Goal: Task Accomplishment & Management: Use online tool/utility

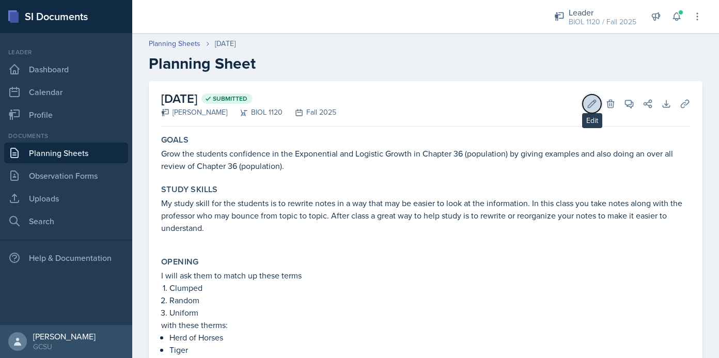
click at [589, 103] on icon at bounding box center [592, 104] width 10 height 10
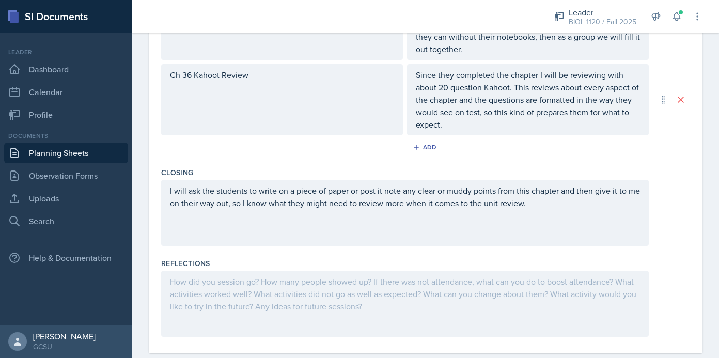
scroll to position [603, 0]
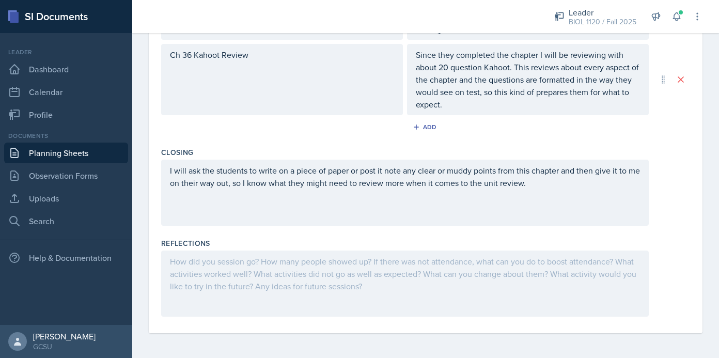
click at [442, 278] on div at bounding box center [405, 284] width 488 height 66
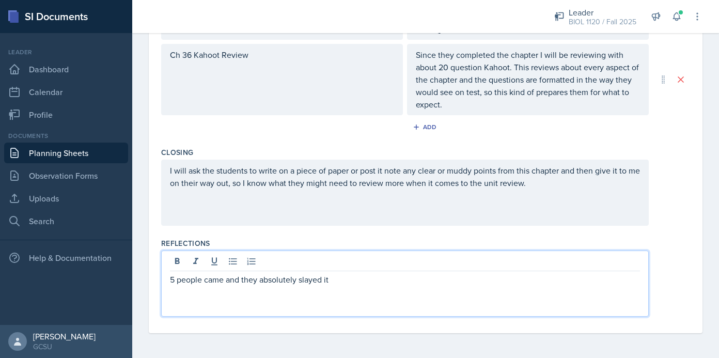
click at [683, 264] on div "5 people came and they absolutely slayed it" at bounding box center [425, 284] width 529 height 66
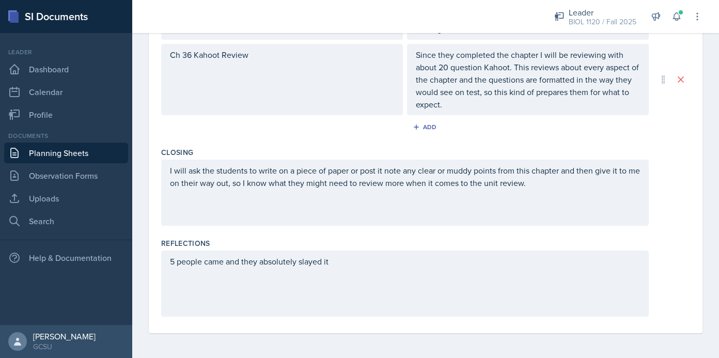
click at [362, 273] on div "5 people came and they absolutely slayed it" at bounding box center [405, 284] width 488 height 66
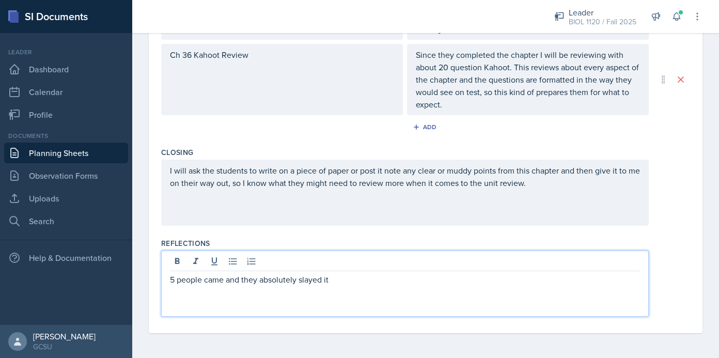
click at [679, 214] on div "I will ask the students to write on a piece of paper or post it note any clear …" at bounding box center [425, 193] width 529 height 66
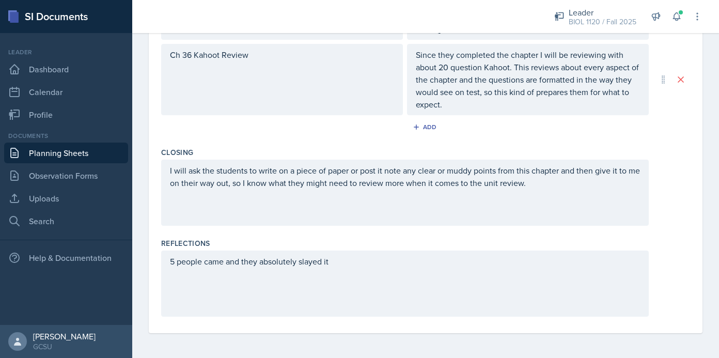
click at [395, 268] on div "5 people came and they absolutely slayed it" at bounding box center [405, 284] width 488 height 66
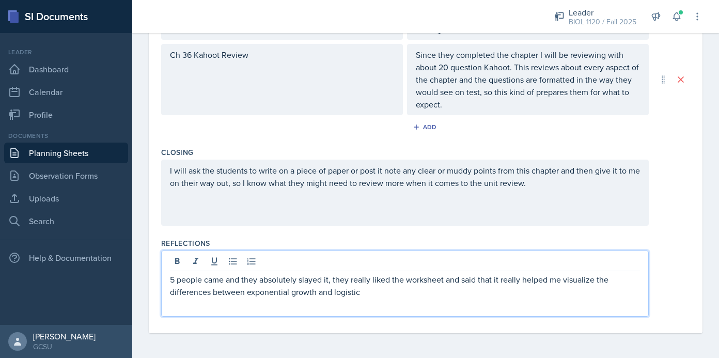
click at [555, 280] on p "5 people came and they absolutely slayed it, they really liked the worksheet an…" at bounding box center [405, 285] width 470 height 25
click at [394, 293] on p "5 people came and they absolutely slayed it, they really liked the worksheet an…" at bounding box center [405, 285] width 470 height 25
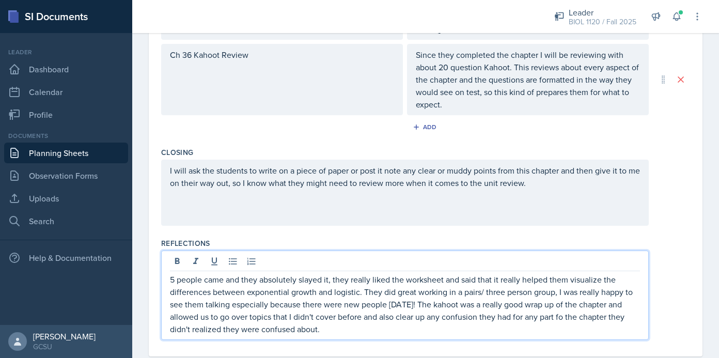
click at [561, 318] on p "5 people came and they absolutely slayed it, they really liked the worksheet an…" at bounding box center [405, 304] width 470 height 62
click at [342, 332] on p "5 people came and they absolutely slayed it, they really liked the worksheet an…" at bounding box center [405, 304] width 470 height 62
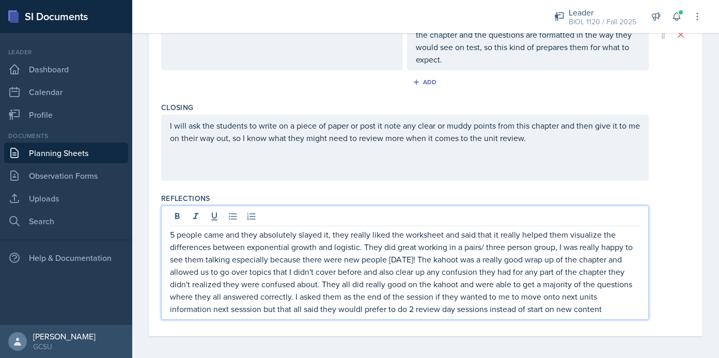
scroll to position [649, 0]
click at [250, 309] on p "5 people came and they absolutely slayed it, they really liked the worksheet an…" at bounding box center [405, 270] width 470 height 87
click at [355, 308] on p "5 people came and they absolutely slayed it, they really liked the worksheet an…" at bounding box center [405, 270] width 470 height 87
click at [611, 308] on p "5 people came and they absolutely slayed it, they really liked the worksheet an…" at bounding box center [405, 270] width 470 height 87
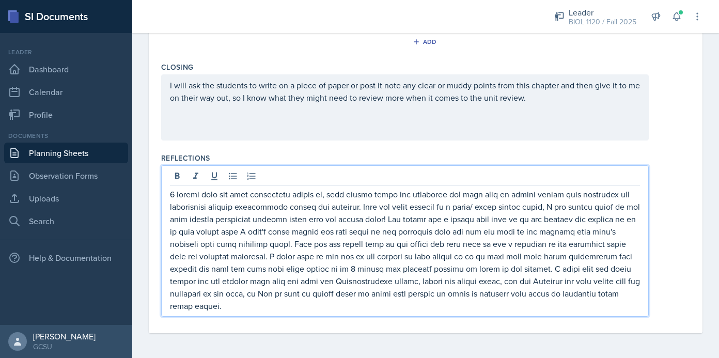
scroll to position [0, 0]
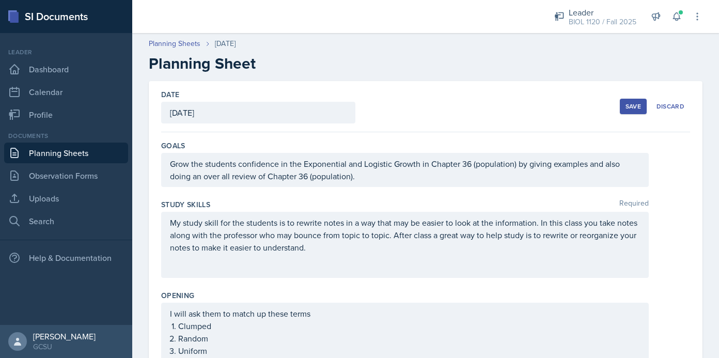
click at [632, 107] on div "Save" at bounding box center [634, 106] width 16 height 8
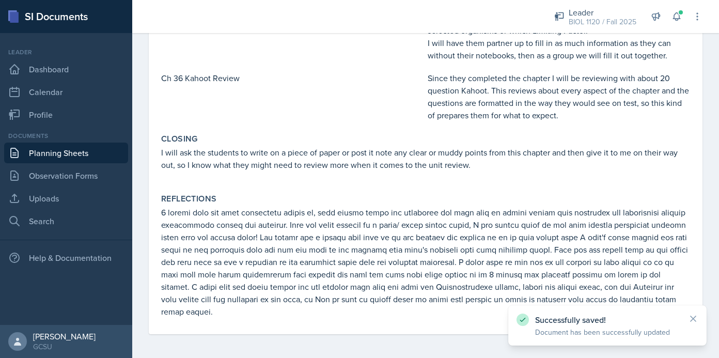
scroll to position [491, 0]
click at [88, 160] on link "Planning Sheets" at bounding box center [66, 153] width 124 height 21
